Goal: Task Accomplishment & Management: Use online tool/utility

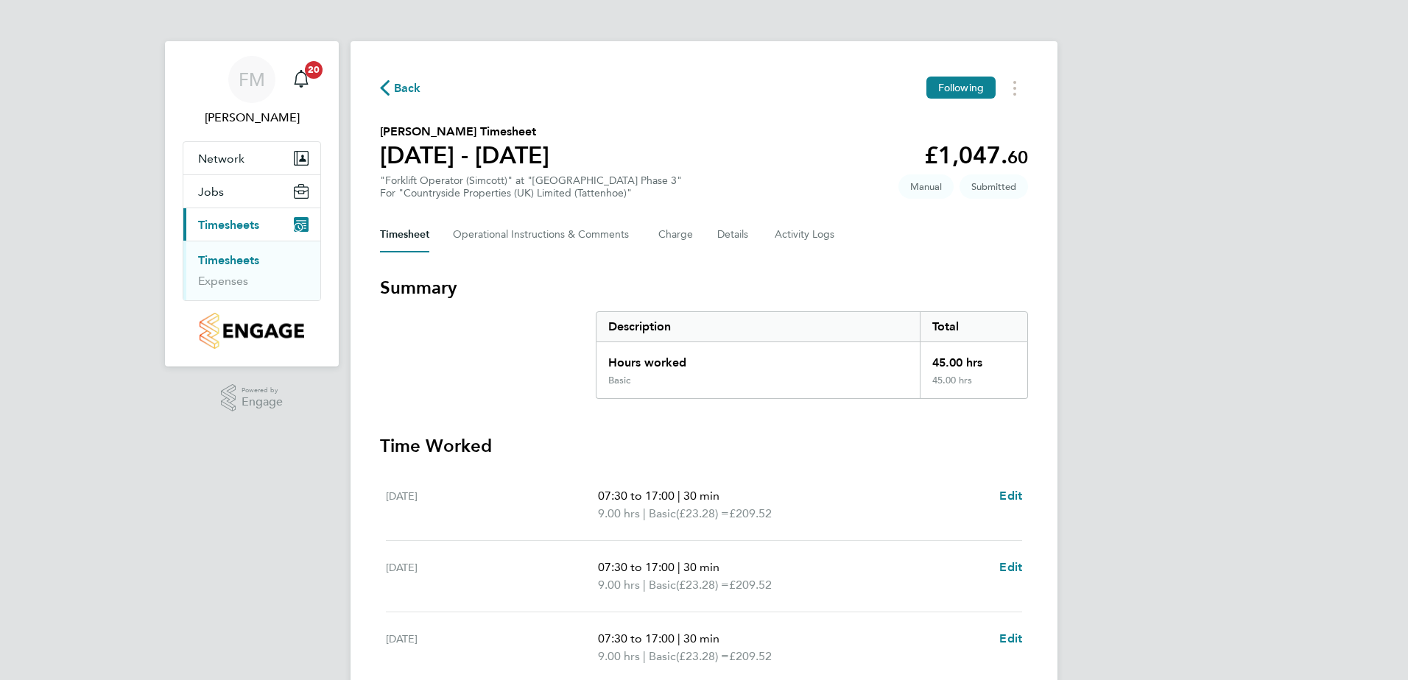
scroll to position [384, 0]
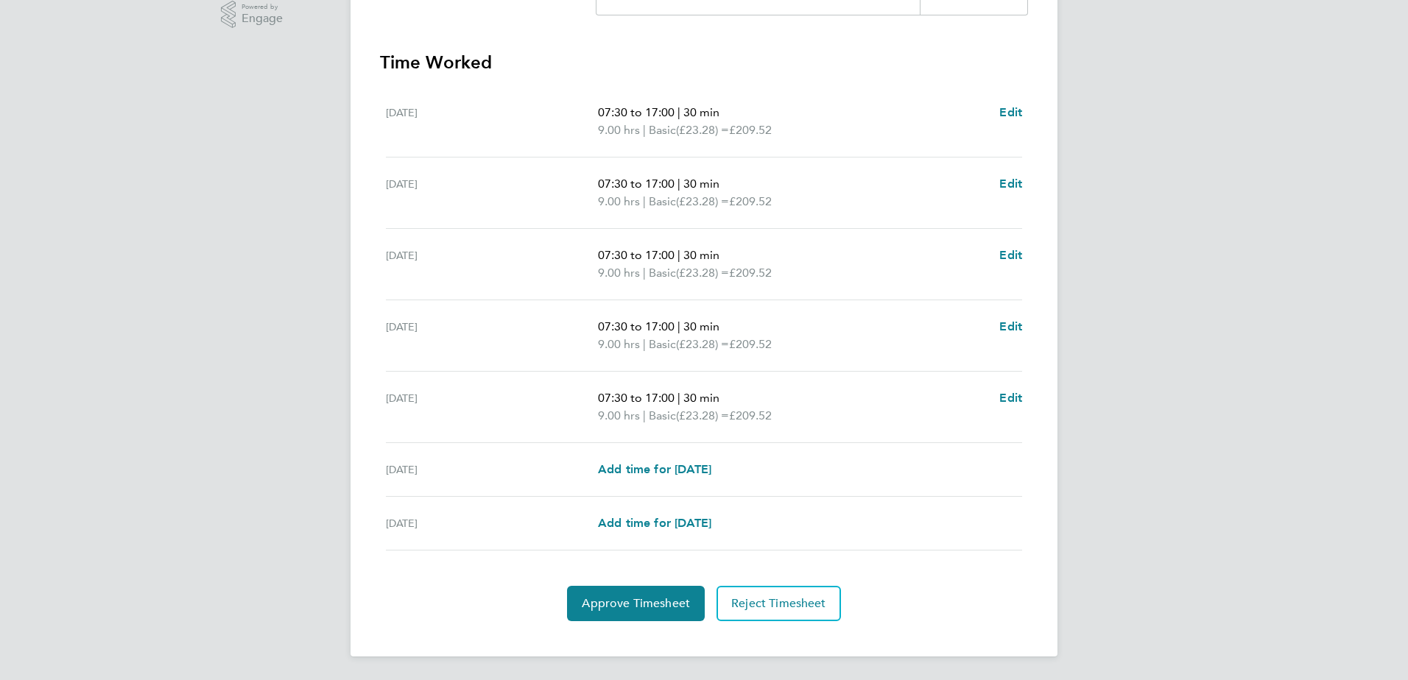
click at [649, 616] on button "Approve Timesheet" at bounding box center [636, 603] width 138 height 35
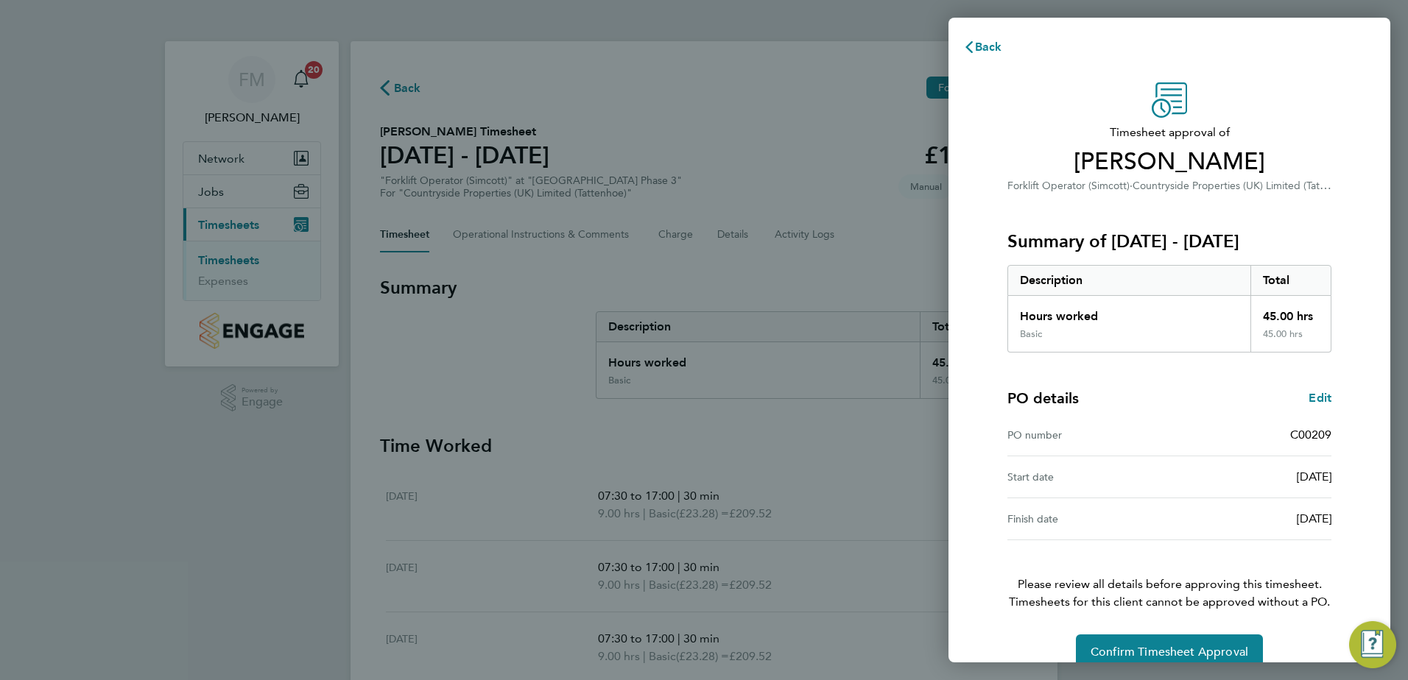
click at [1129, 663] on div "Back Timesheet approval of Andrew Young Forklift Operator (Simcott) · Countrysi…" at bounding box center [704, 340] width 1408 height 680
click at [1122, 651] on span "Confirm Timesheet Approval" at bounding box center [1169, 652] width 158 height 15
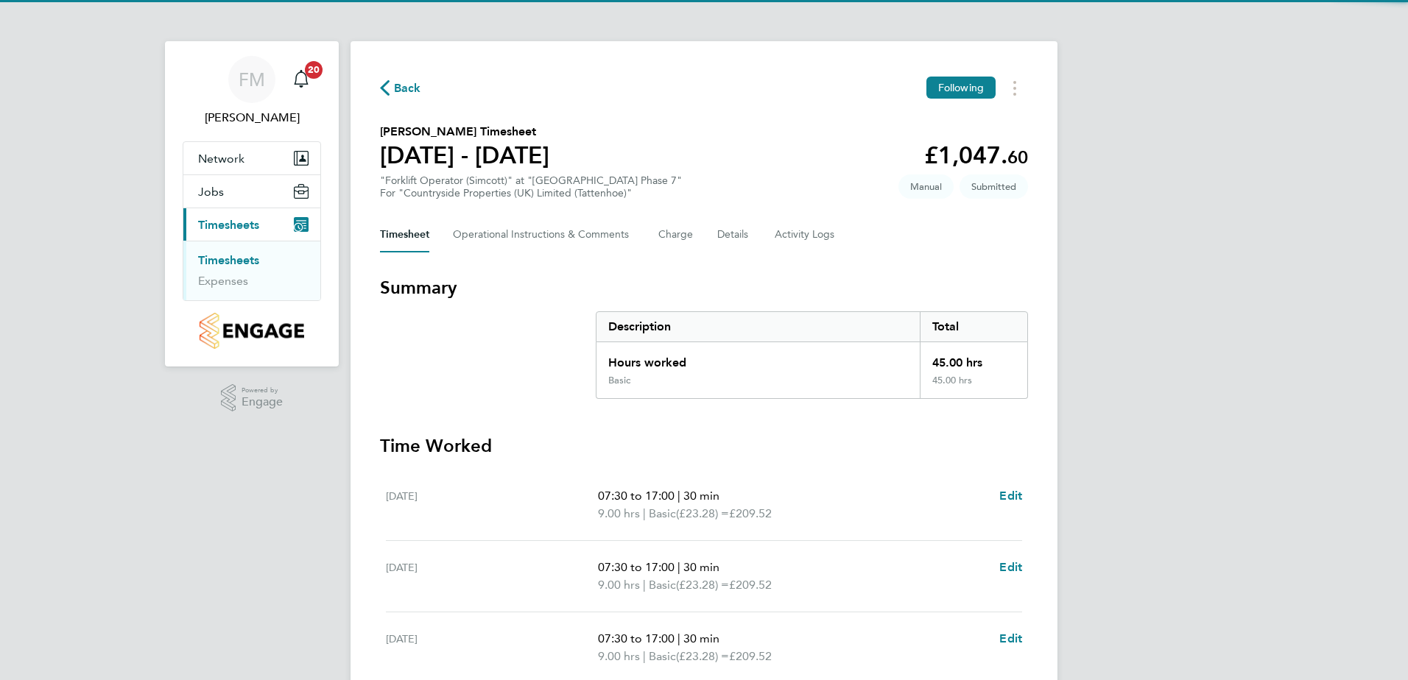
drag, startPoint x: 0, startPoint y: 0, endPoint x: 855, endPoint y: 183, distance: 874.7
click at [855, 183] on section "[PERSON_NAME] Timesheet [DATE] - [DATE] £1,047. 60 "Forklift Operator (Simcott)…" at bounding box center [704, 161] width 648 height 77
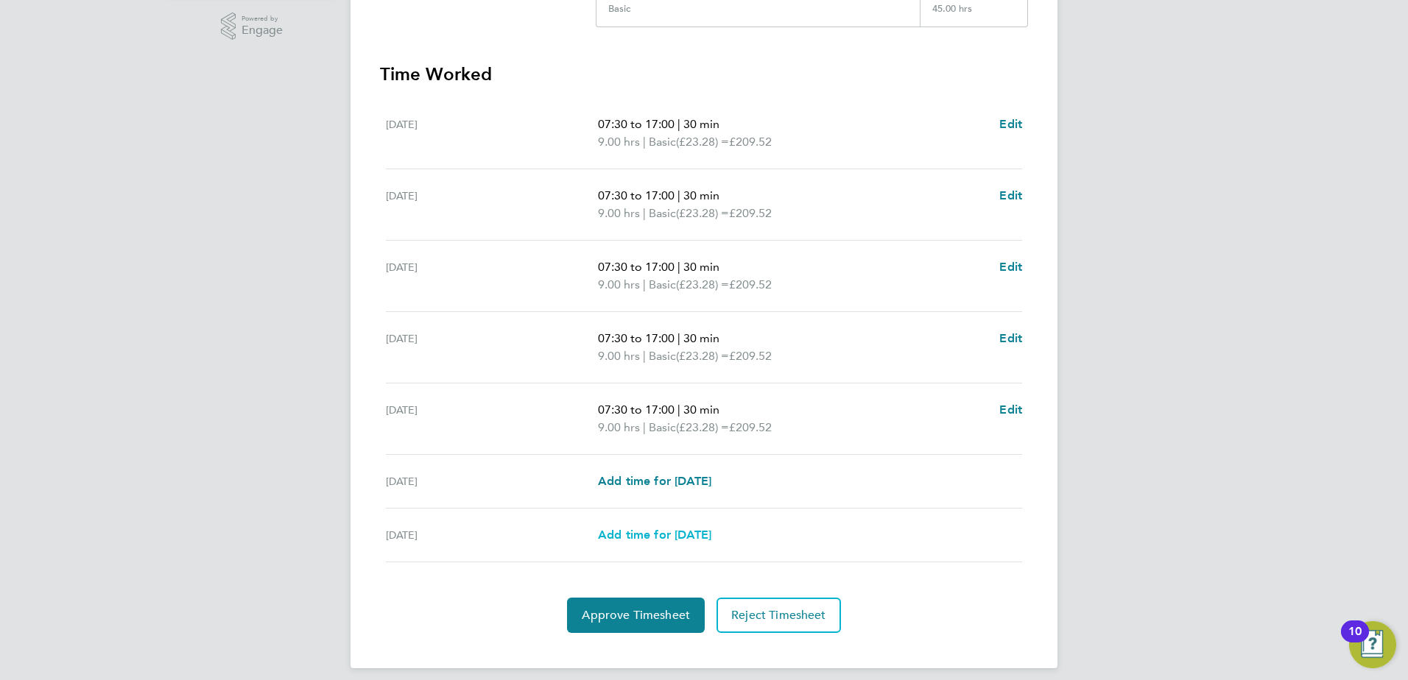
scroll to position [384, 0]
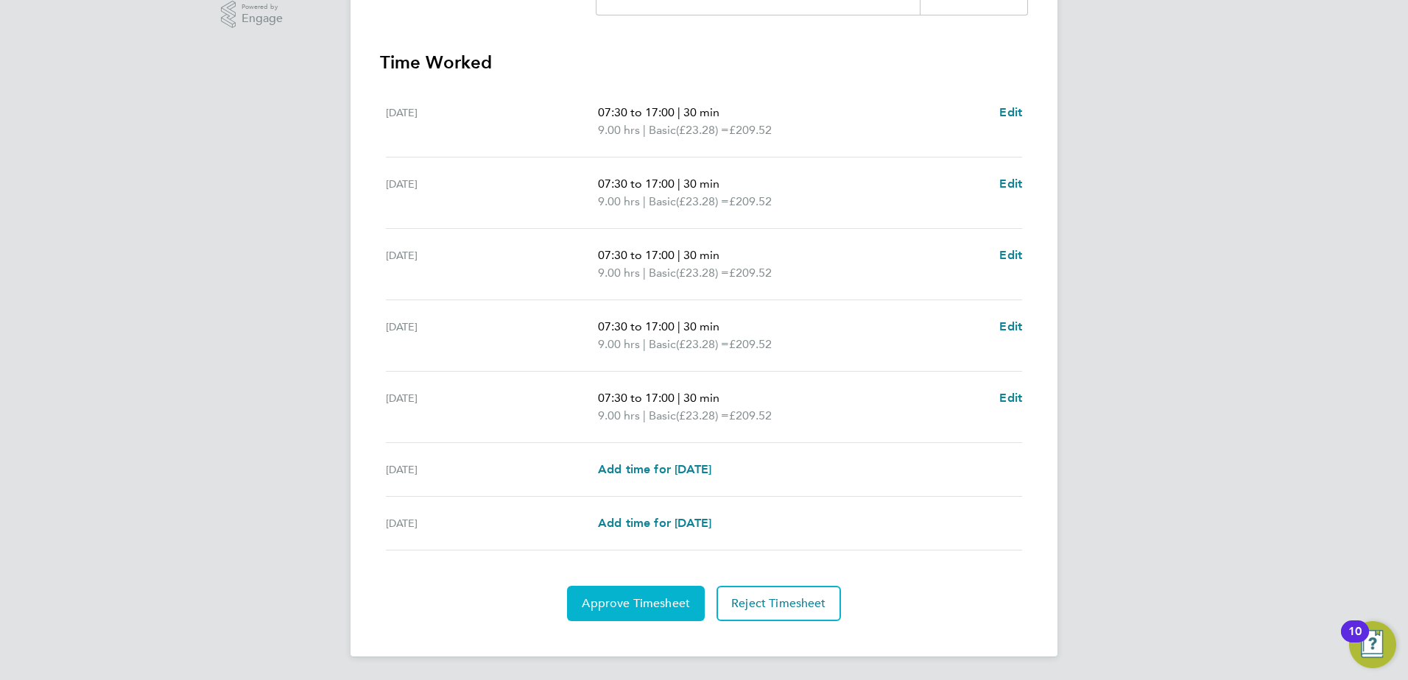
click at [624, 595] on button "Approve Timesheet" at bounding box center [636, 603] width 138 height 35
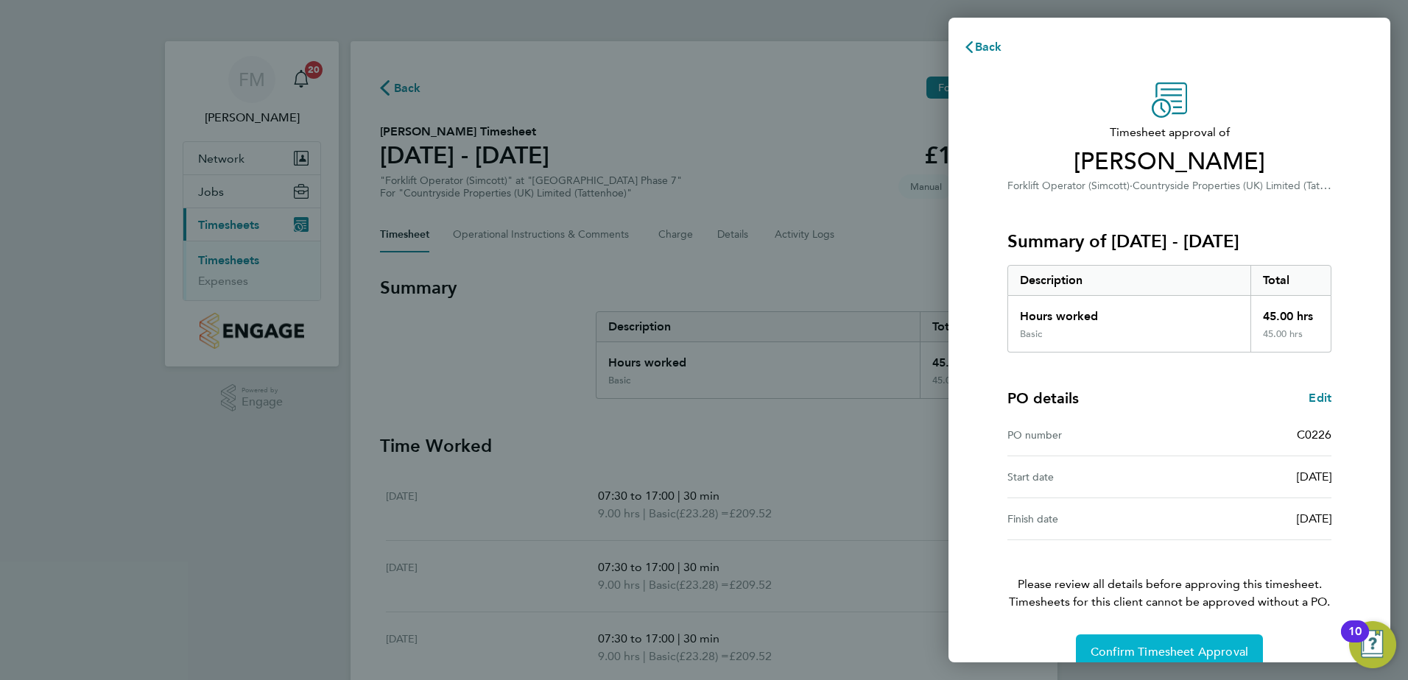
click at [1108, 637] on button "Confirm Timesheet Approval" at bounding box center [1169, 652] width 187 height 35
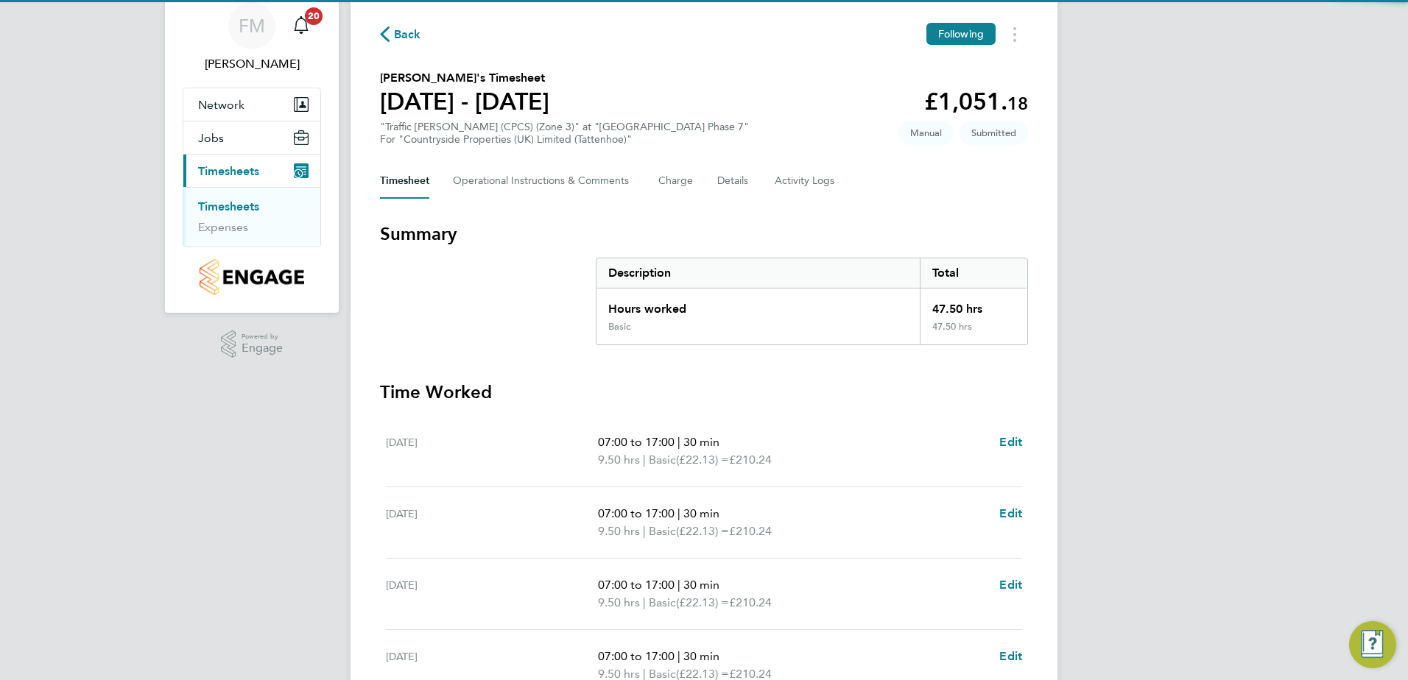
scroll to position [384, 0]
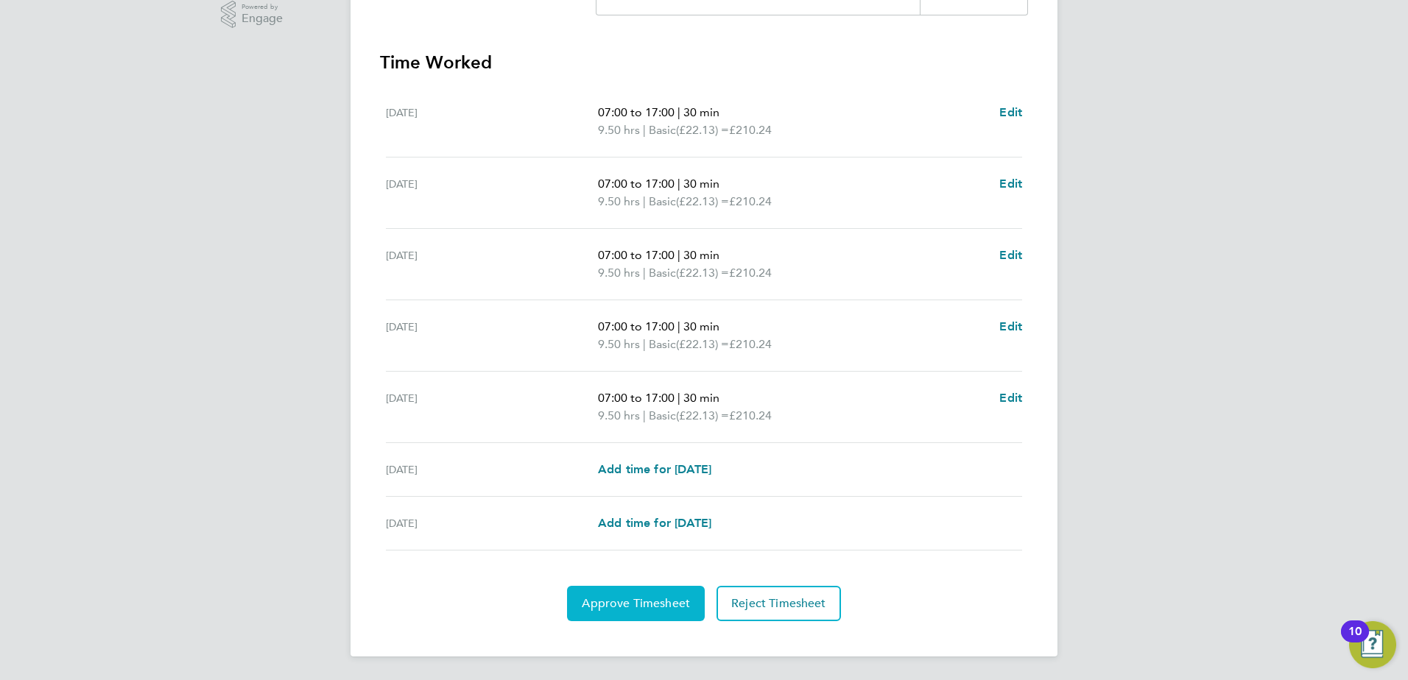
click at [639, 596] on span "Approve Timesheet" at bounding box center [636, 603] width 108 height 15
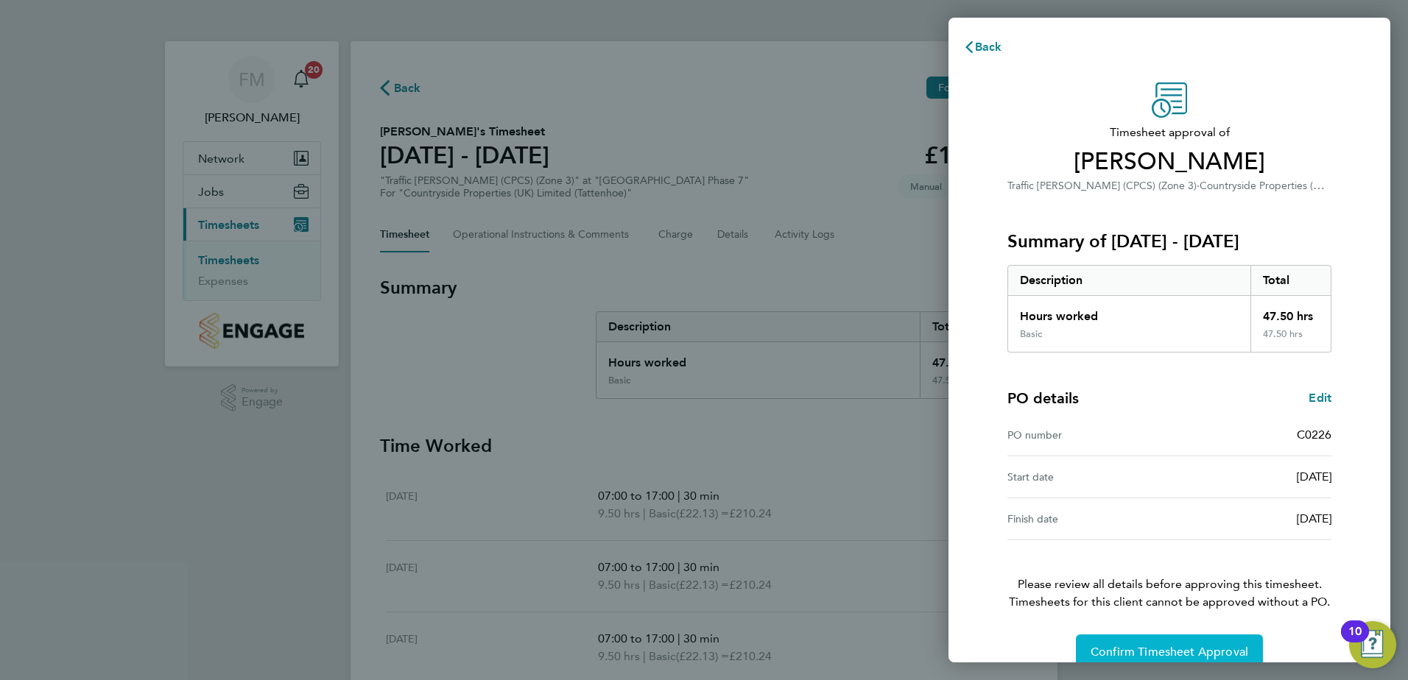
drag, startPoint x: 1151, startPoint y: 646, endPoint x: 1200, endPoint y: 607, distance: 62.4
click at [1173, 635] on button "Confirm Timesheet Approval" at bounding box center [1169, 652] width 187 height 35
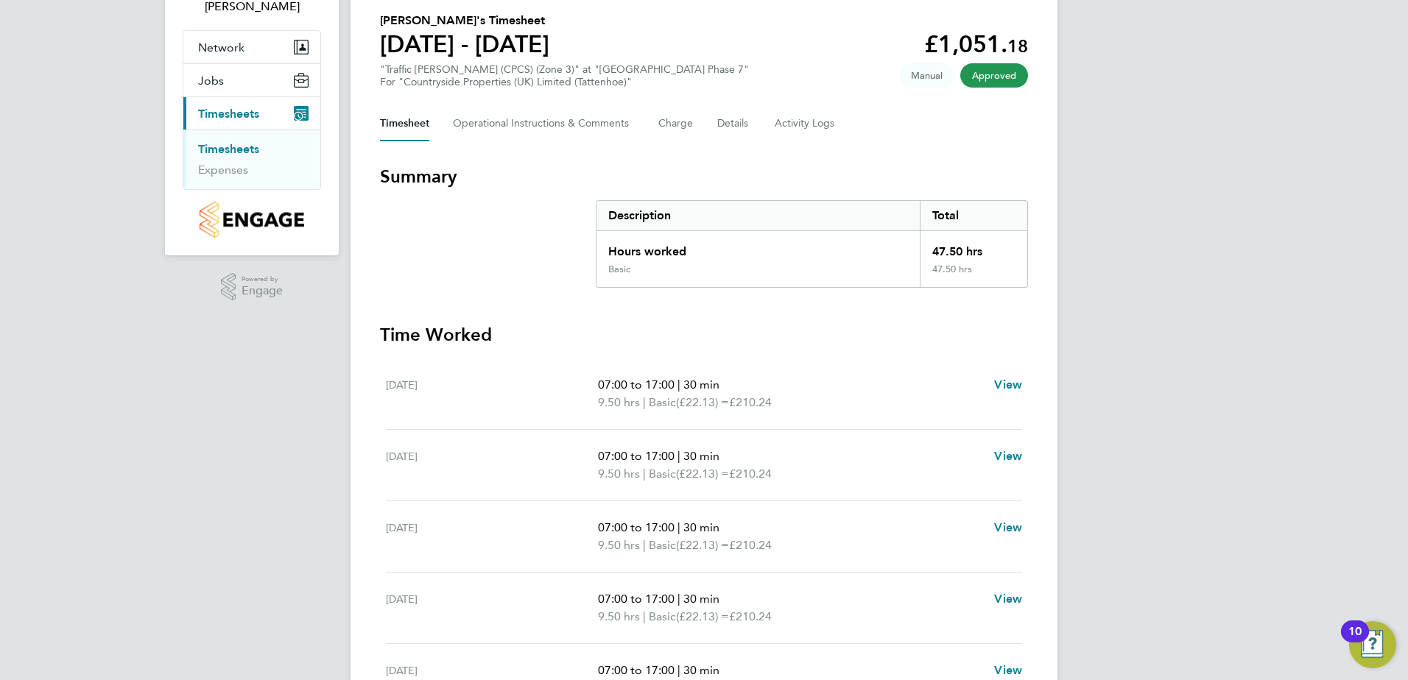
scroll to position [313, 0]
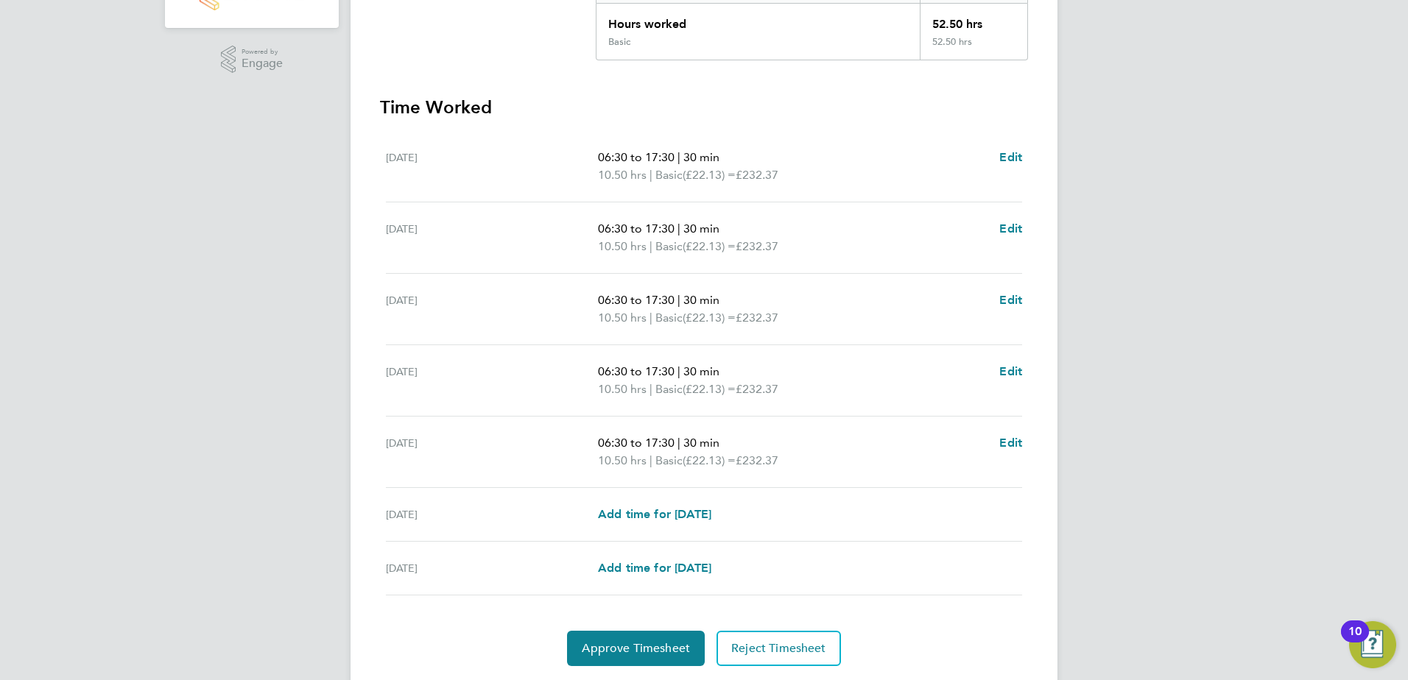
scroll to position [368, 0]
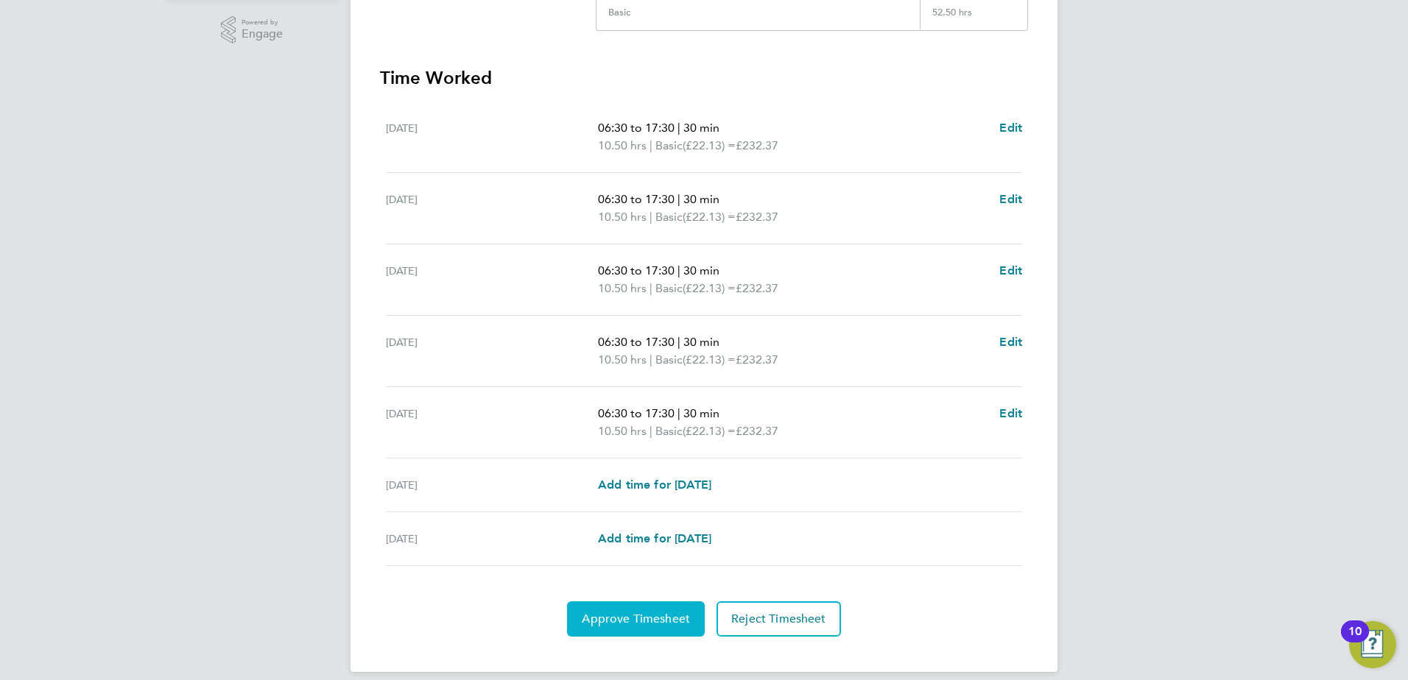
click at [650, 619] on span "Approve Timesheet" at bounding box center [636, 619] width 108 height 15
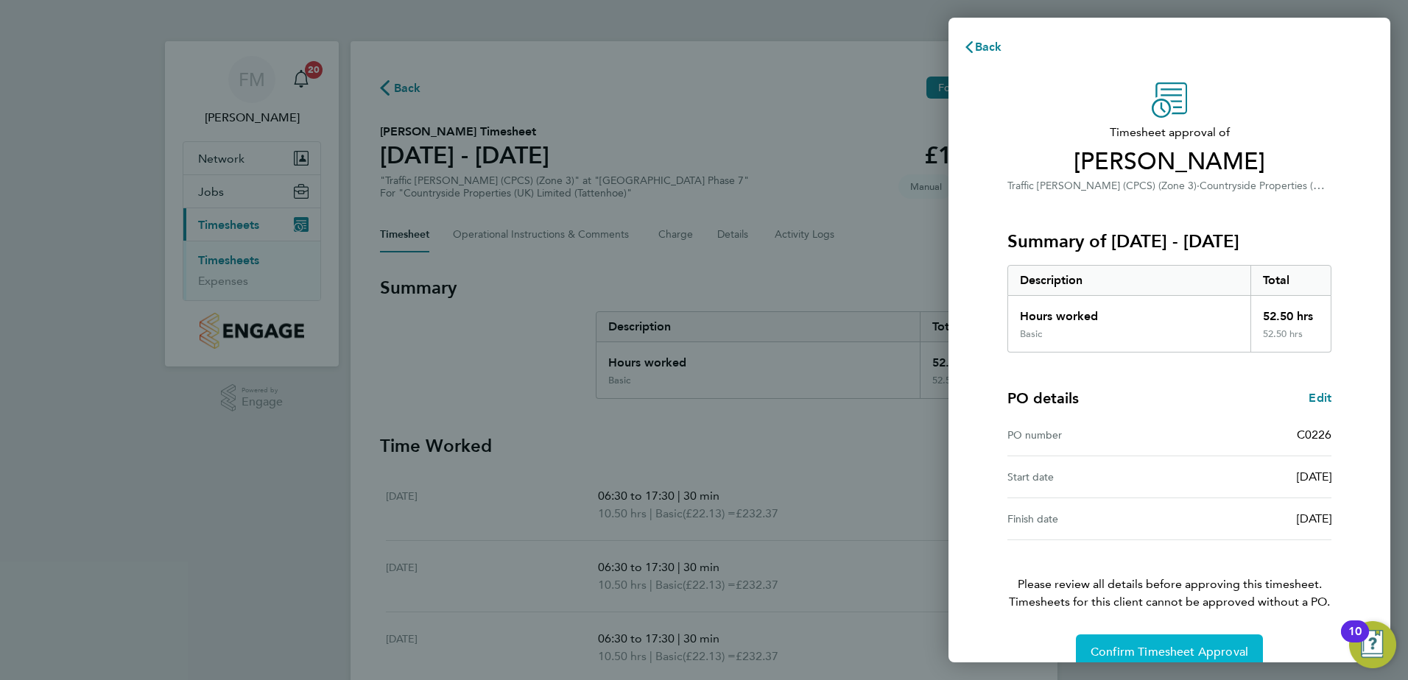
click at [1101, 647] on span "Confirm Timesheet Approval" at bounding box center [1169, 652] width 158 height 15
